Goal: Ask a question: Seek information or help from site administrators or community

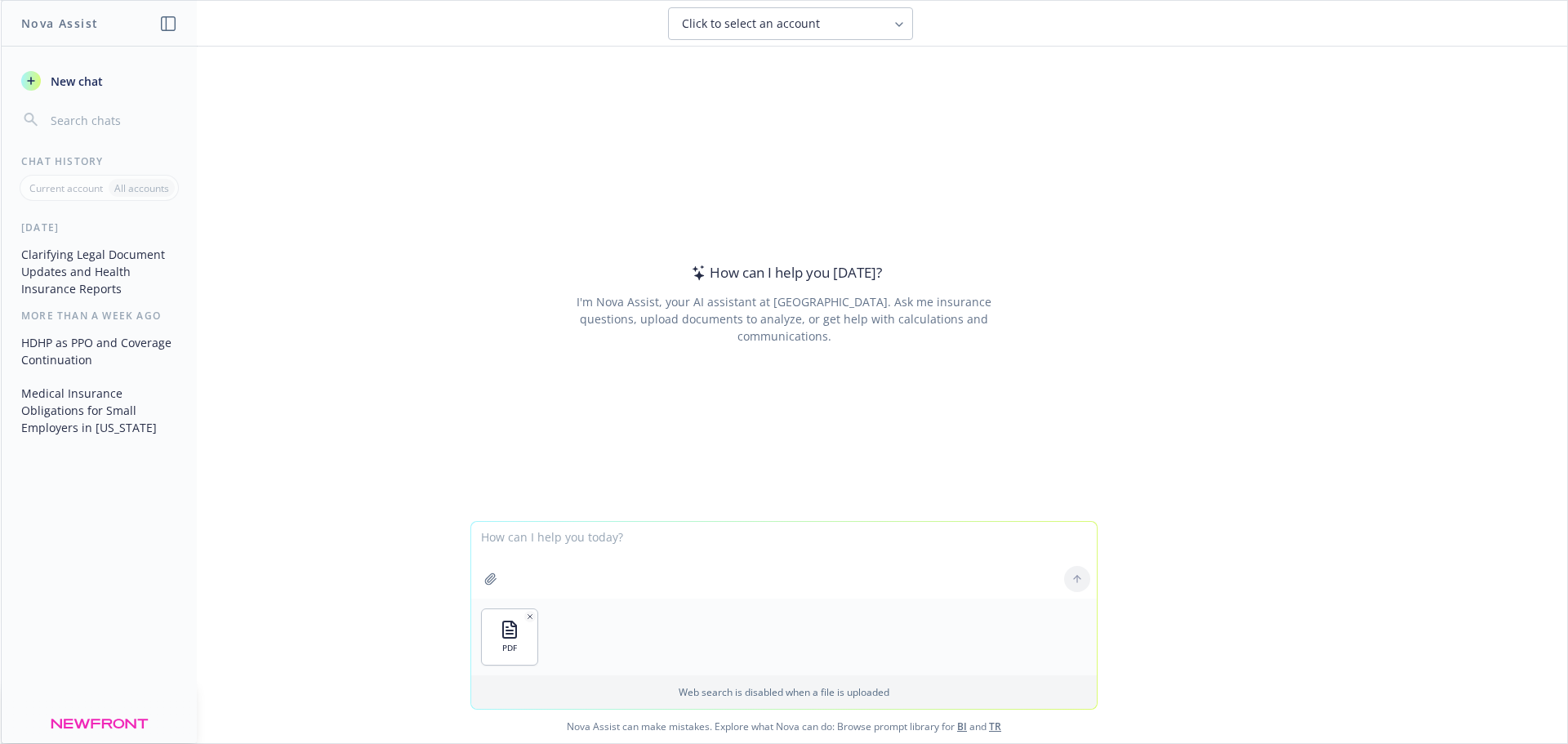
click at [590, 559] on textarea at bounding box center [784, 560] width 626 height 76
paste textarea "Do you have any stock language that RBS/[PERSON_NAME] can share on the new [US_…"
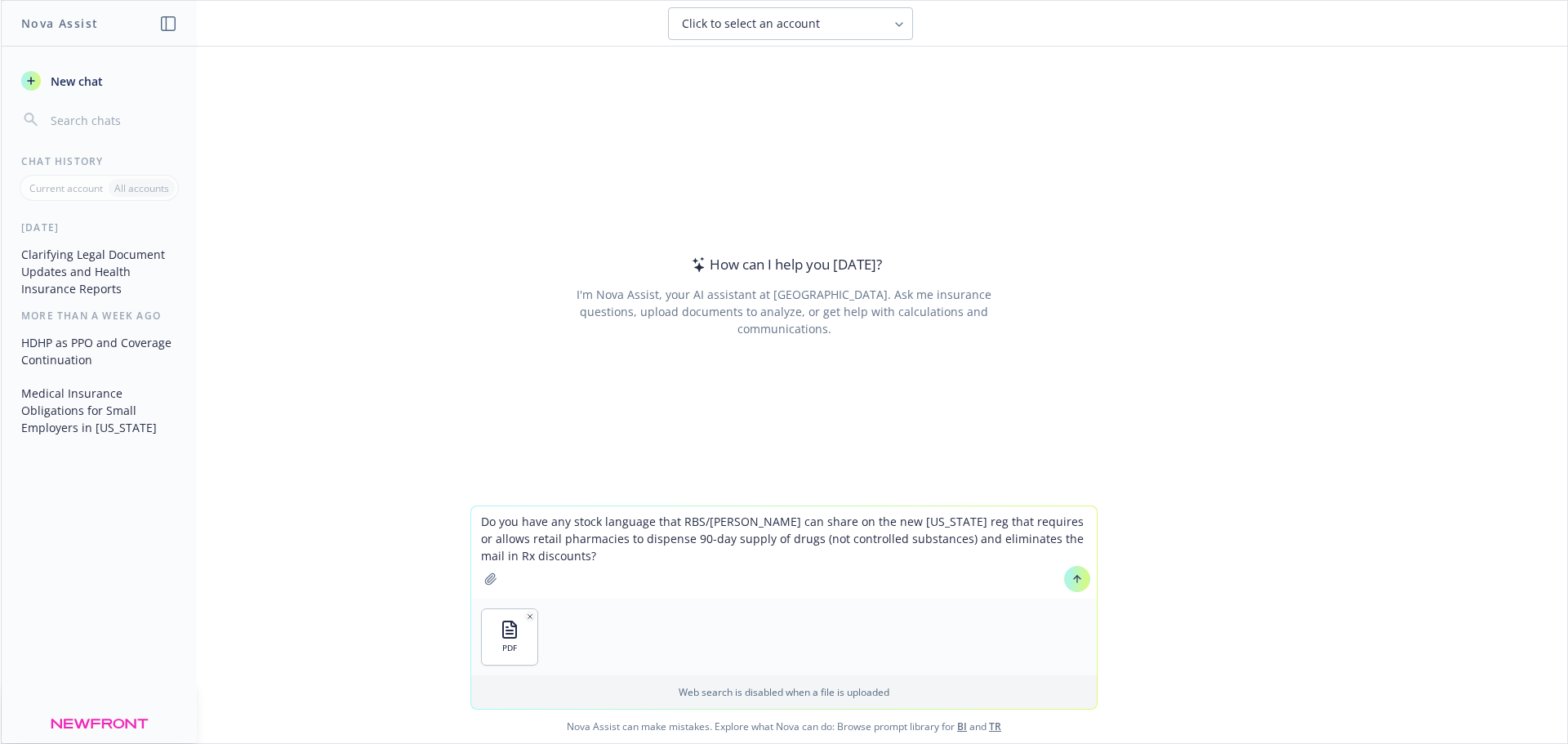
drag, startPoint x: 793, startPoint y: 520, endPoint x: 474, endPoint y: 527, distance: 319.1
click at [474, 527] on textarea "Do you have any stock language that RBS/[PERSON_NAME] can share on the new [US_…" at bounding box center [784, 552] width 626 height 92
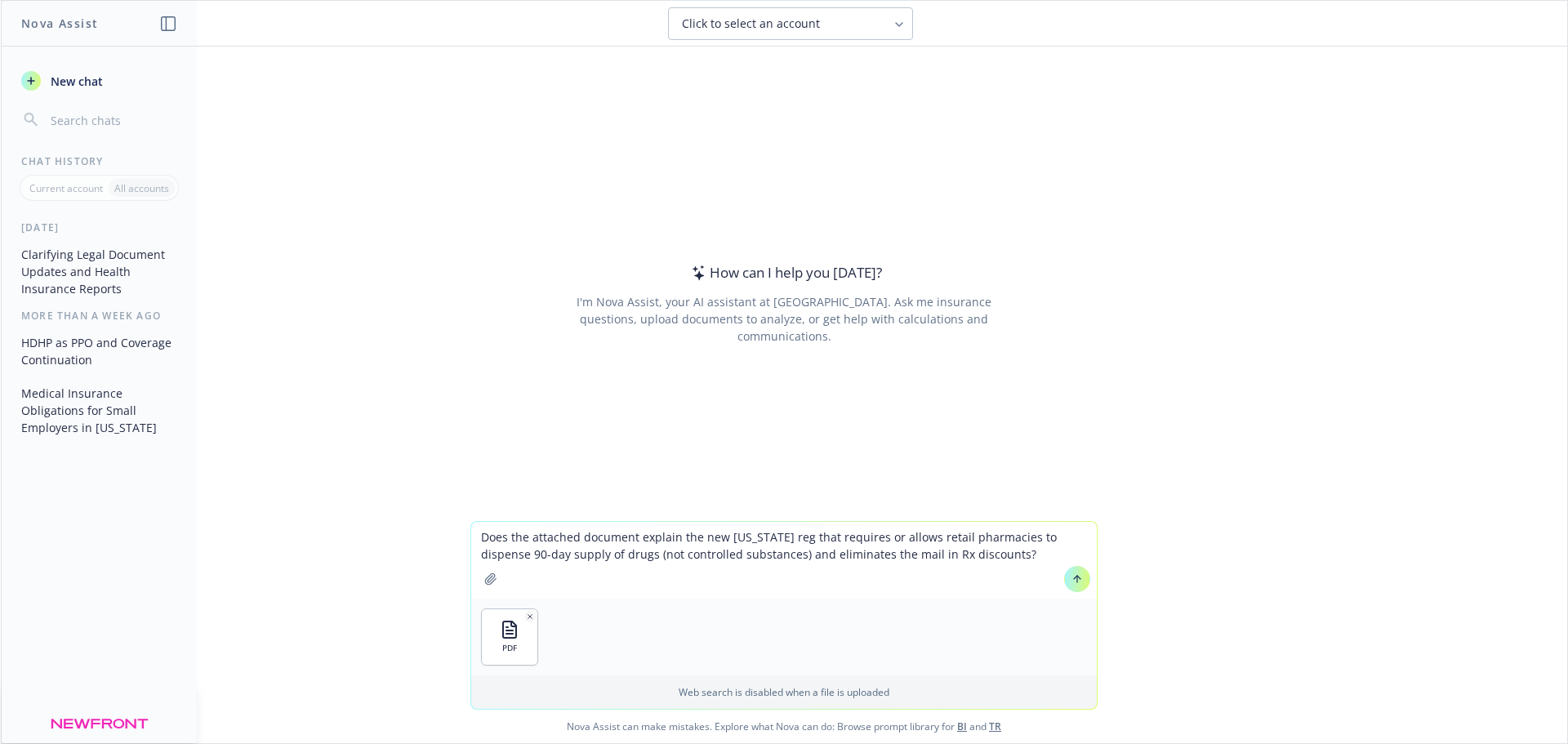
click at [803, 537] on textarea "Does the attached document explain the new [US_STATE] reg that requires or allo…" at bounding box center [784, 560] width 626 height 76
type textarea "Does the attached document explain the new [US_STATE] regulation that requires …"
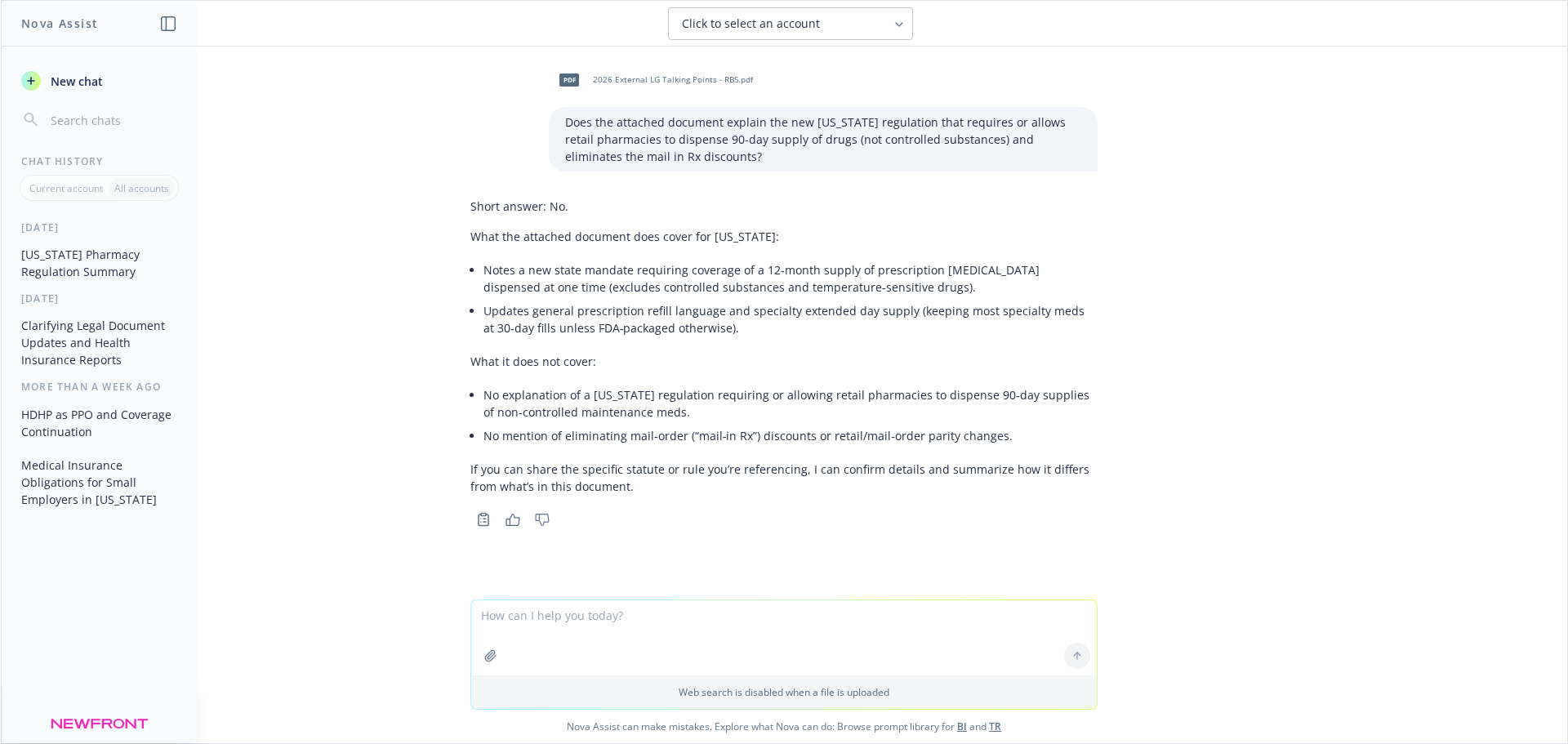
click at [746, 321] on li "Updates general prescription refill language and specialty extended day supply …" at bounding box center [790, 319] width 614 height 41
click at [725, 259] on li "Notes a new state mandate requiring coverage of a 12‑month supply of prescripti…" at bounding box center [790, 278] width 614 height 41
click at [720, 253] on div "Short answer: No. What the attached document does cover for [US_STATE]: Notes a…" at bounding box center [784, 346] width 627 height 310
click at [721, 235] on p "What the attached document does cover for [US_STATE]:" at bounding box center [784, 236] width 627 height 17
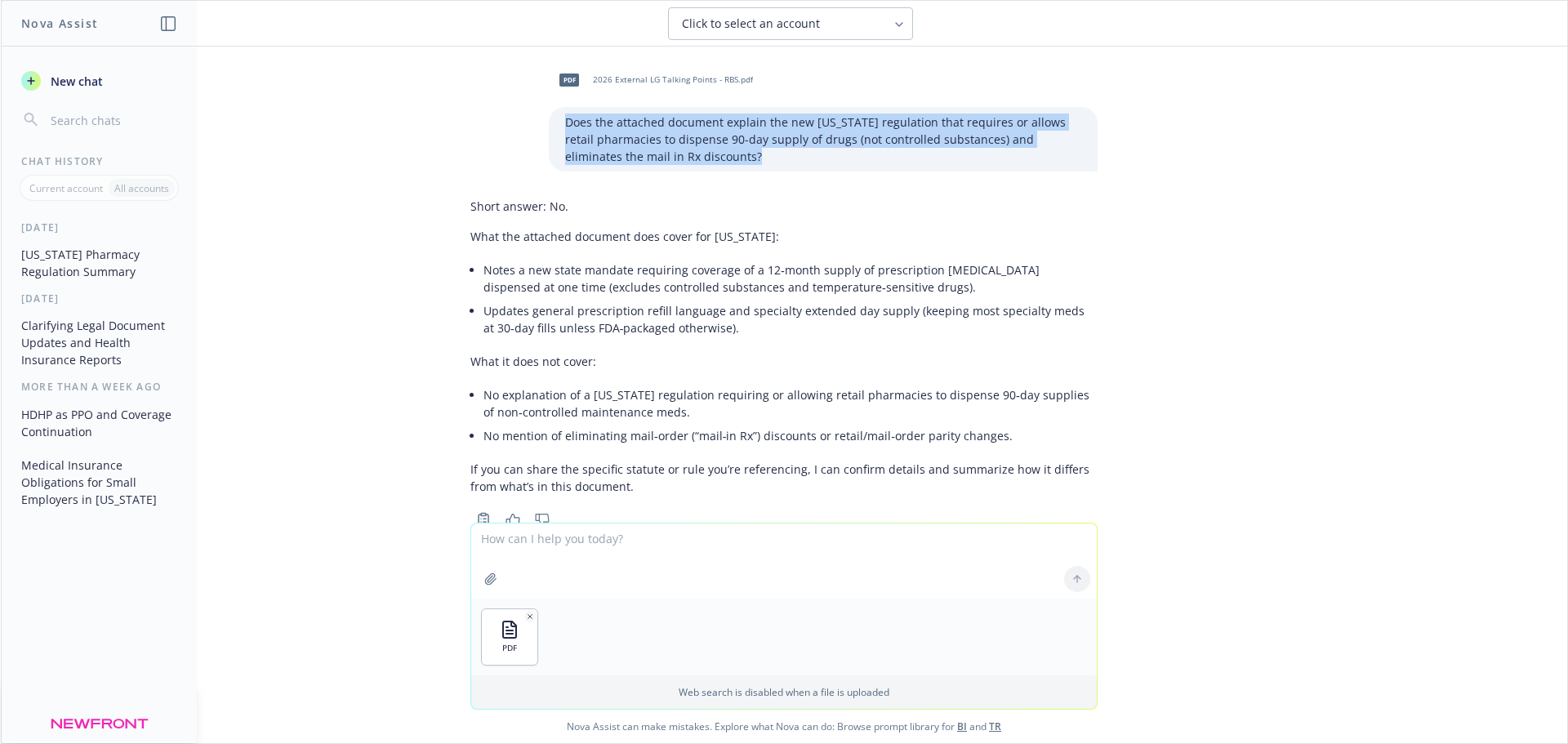
drag, startPoint x: 699, startPoint y: 156, endPoint x: 543, endPoint y: 121, distance: 159.9
click at [548, 121] on div "Does the attached document explain the new [US_STATE] regulation that requires …" at bounding box center [823, 140] width 548 height 65
copy p "Does the attached document explain the new [US_STATE] regulation that requires …"
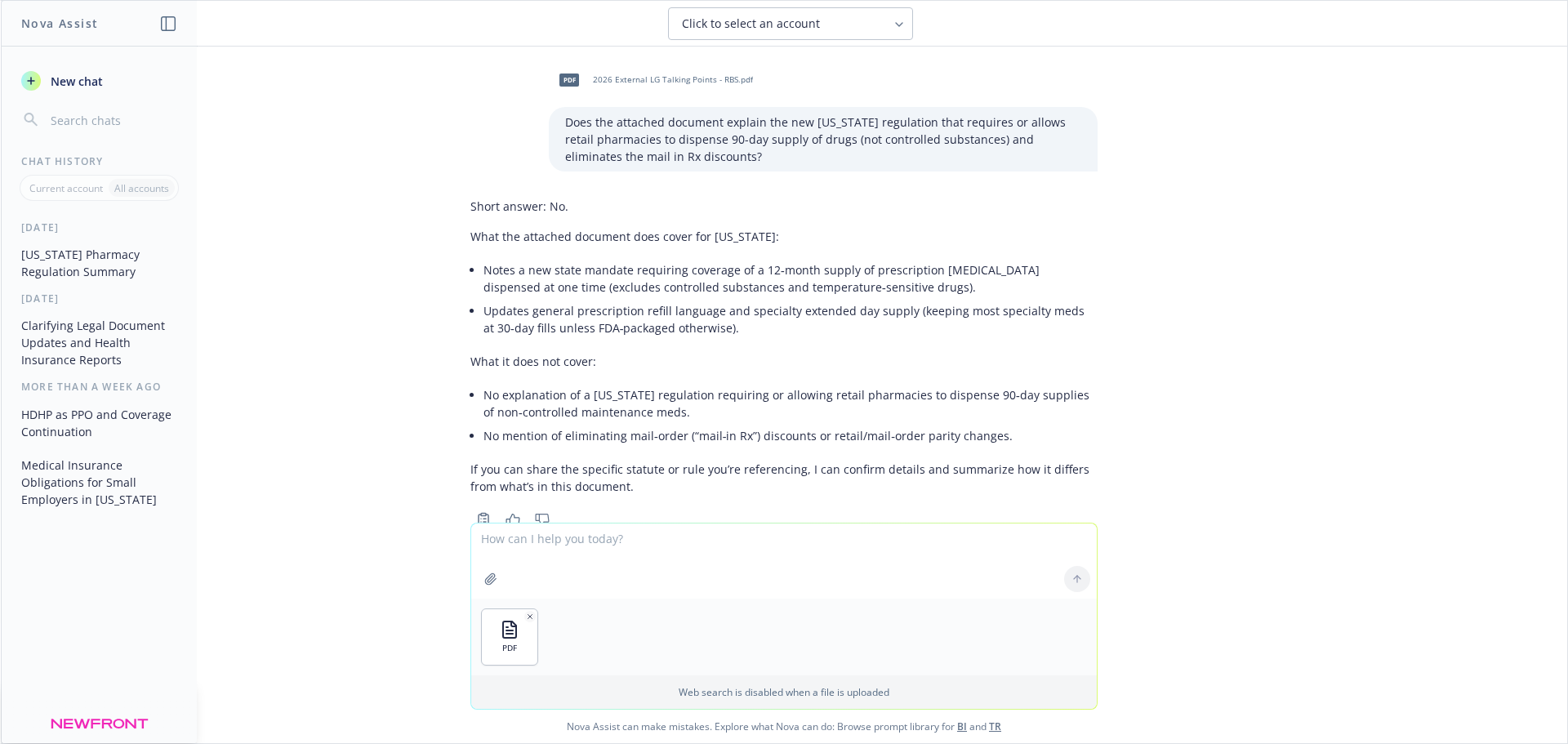
click at [559, 530] on textarea at bounding box center [784, 561] width 626 height 75
paste textarea "Does the attached document explain the new [US_STATE] regulation that requires …"
type textarea "Does the attached document explain the new [US_STATE] regulation that requires …"
